Goal: Information Seeking & Learning: Check status

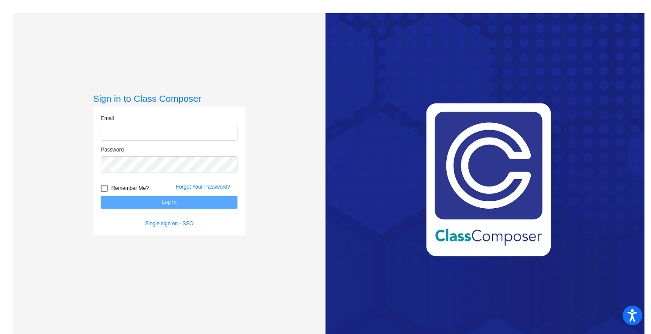
type input "[EMAIL_ADDRESS][DOMAIN_NAME]"
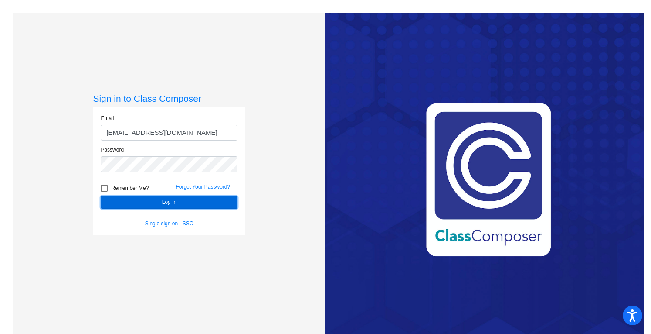
click at [149, 202] on button "Log In" at bounding box center [169, 202] width 137 height 13
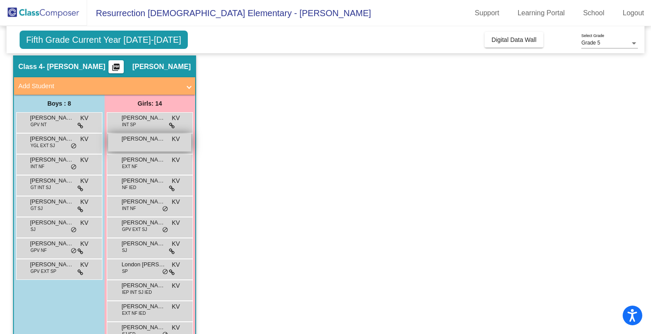
scroll to position [29, 0]
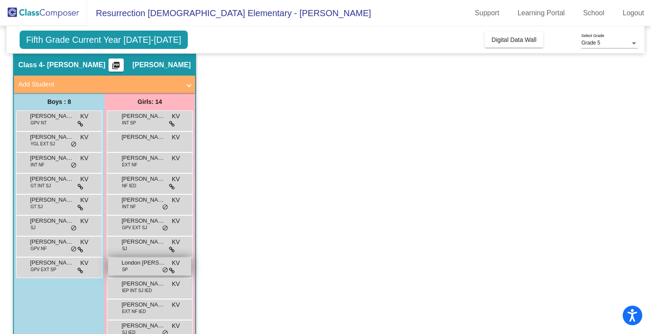
click at [152, 263] on span "London [PERSON_NAME]" at bounding box center [144, 262] width 44 height 9
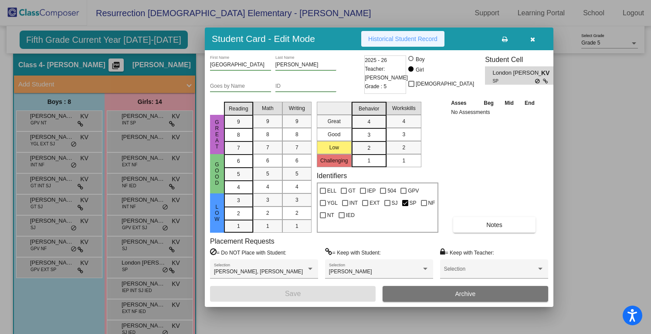
click at [429, 41] on span "Historical Student Record" at bounding box center [402, 38] width 69 height 7
click at [532, 38] on icon "button" at bounding box center [533, 39] width 5 height 6
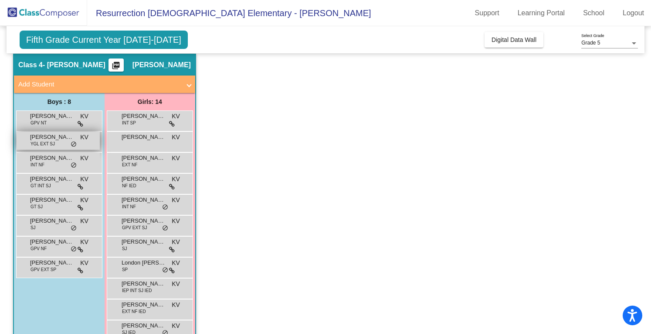
click at [82, 143] on div "[PERSON_NAME] EXT SJ KV lock do_not_disturb_alt" at bounding box center [58, 141] width 83 height 18
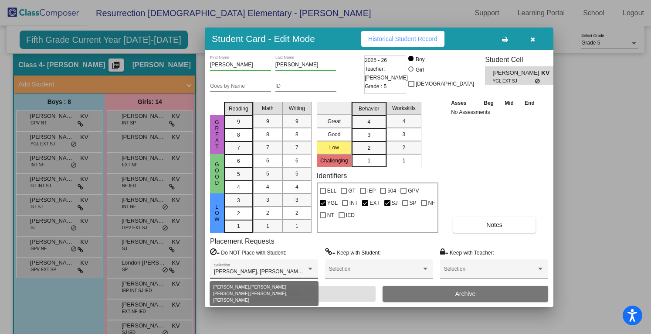
click at [313, 267] on div at bounding box center [311, 269] width 8 height 6
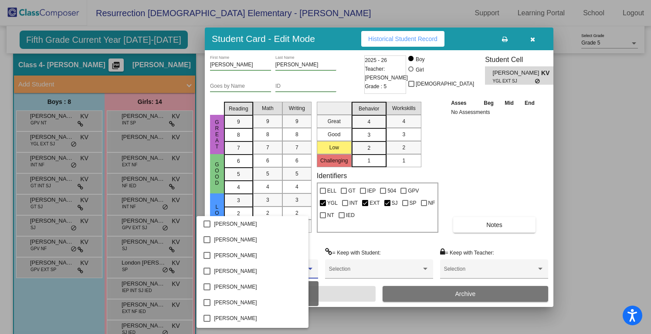
scroll to position [533, 0]
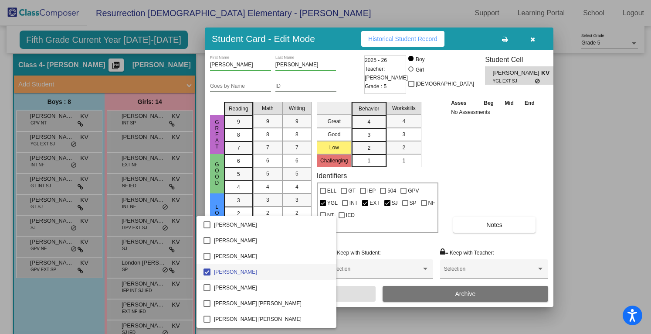
click at [489, 179] on div at bounding box center [325, 167] width 651 height 334
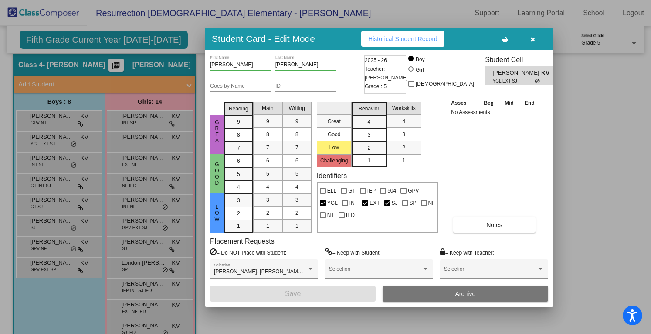
click at [409, 34] on button "Historical Student Record" at bounding box center [402, 39] width 83 height 16
click at [534, 41] on icon "button" at bounding box center [533, 39] width 5 height 6
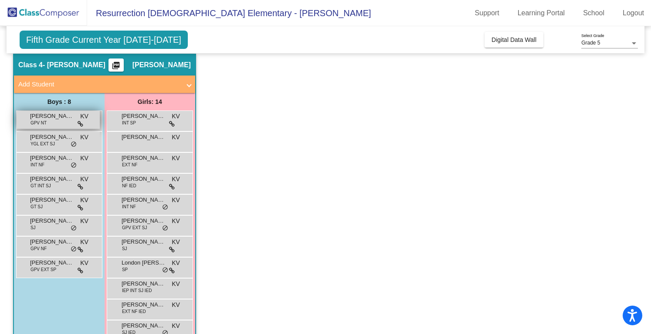
click at [77, 116] on div "[PERSON_NAME] GPV NT KV lock do_not_disturb_alt" at bounding box center [58, 120] width 83 height 18
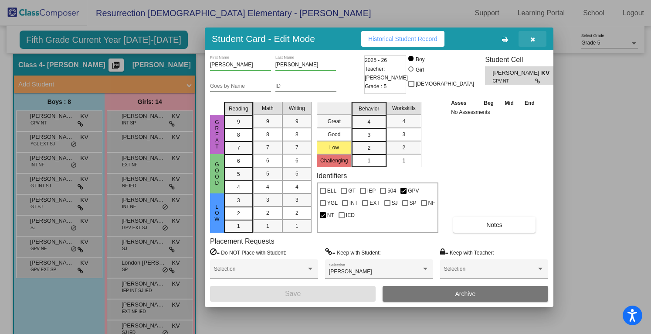
click at [535, 41] on icon "button" at bounding box center [533, 39] width 5 height 6
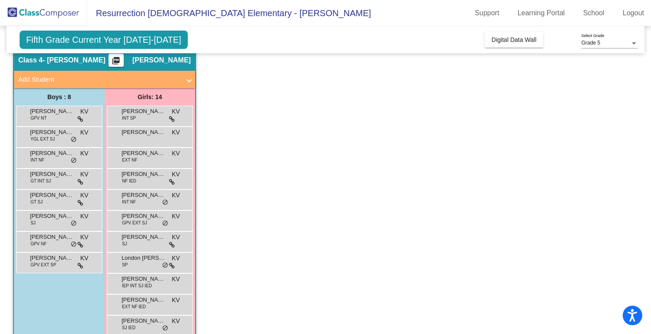
scroll to position [31, 0]
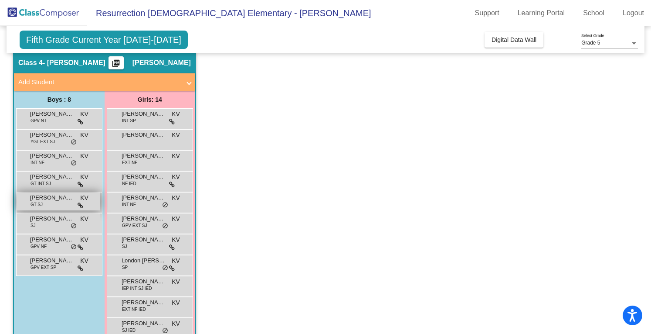
click at [66, 204] on div "[PERSON_NAME] GT SJ KV lock do_not_disturb_alt" at bounding box center [58, 201] width 83 height 18
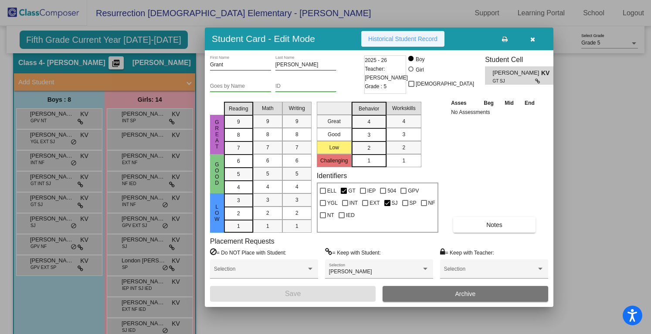
click at [431, 40] on span "Historical Student Record" at bounding box center [402, 38] width 69 height 7
